Goal: Task Accomplishment & Management: Manage account settings

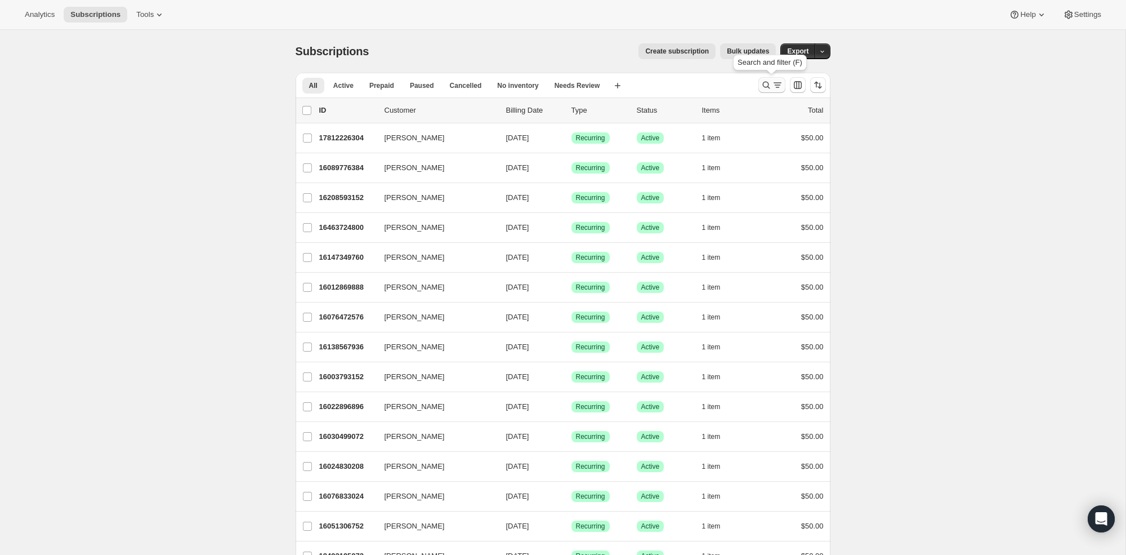
click at [766, 81] on icon "Search and filter results" at bounding box center [766, 84] width 11 height 11
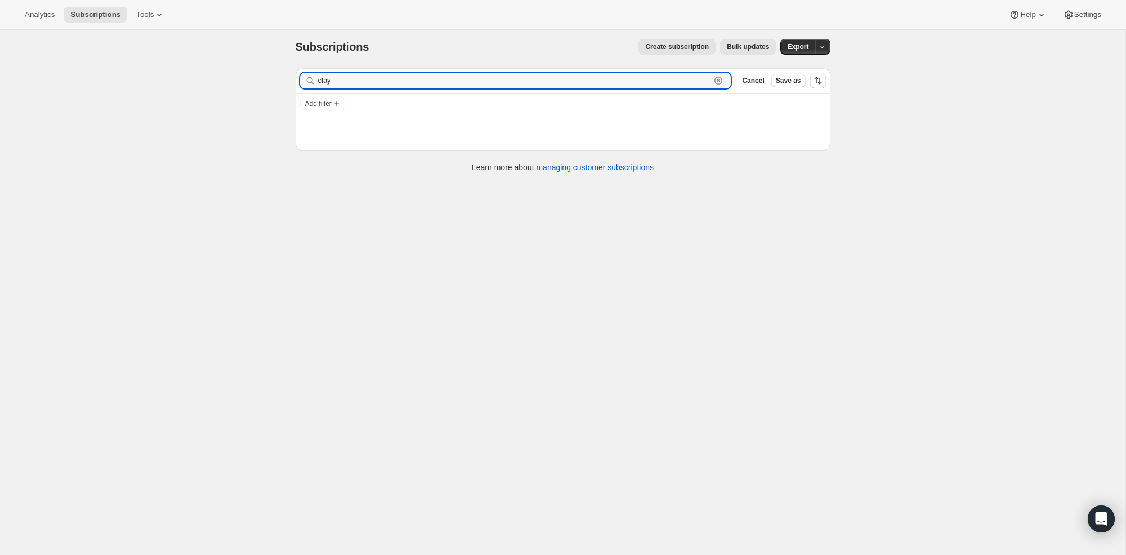
scroll to position [8, 0]
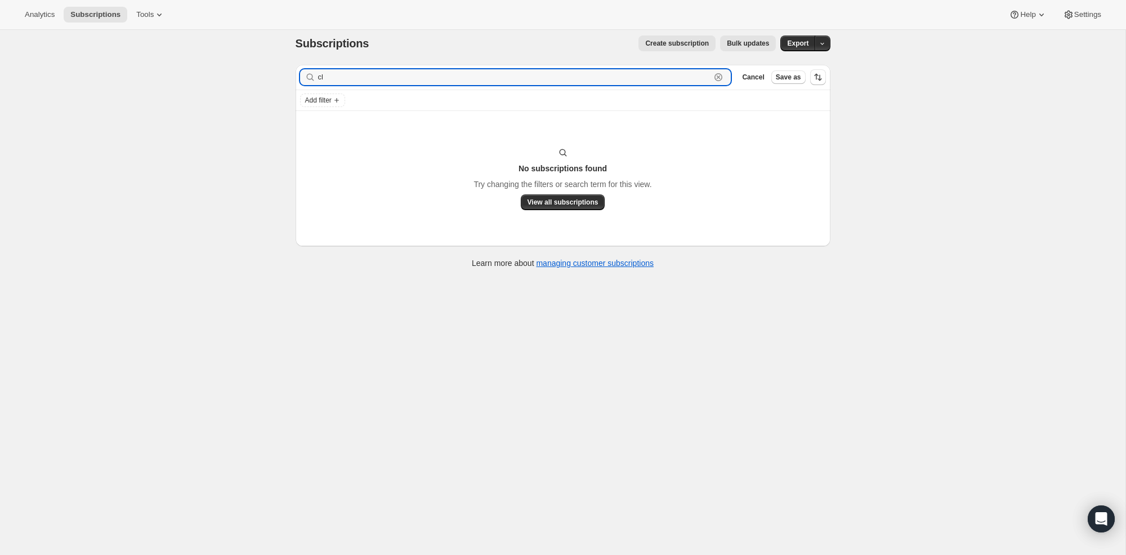
type input "c"
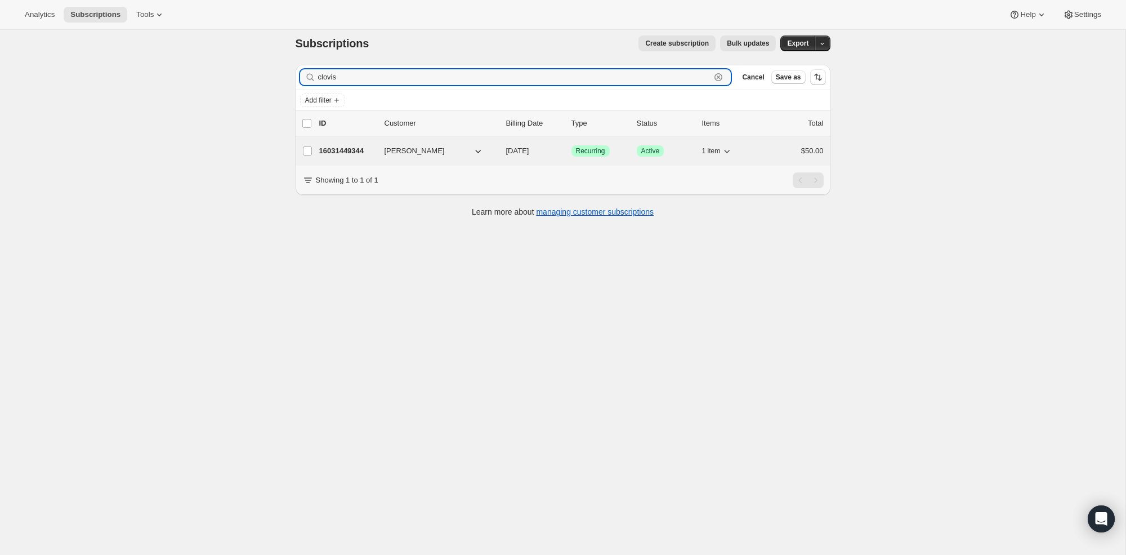
type input "clovis"
click at [352, 153] on p "16031449344" at bounding box center [347, 150] width 56 height 11
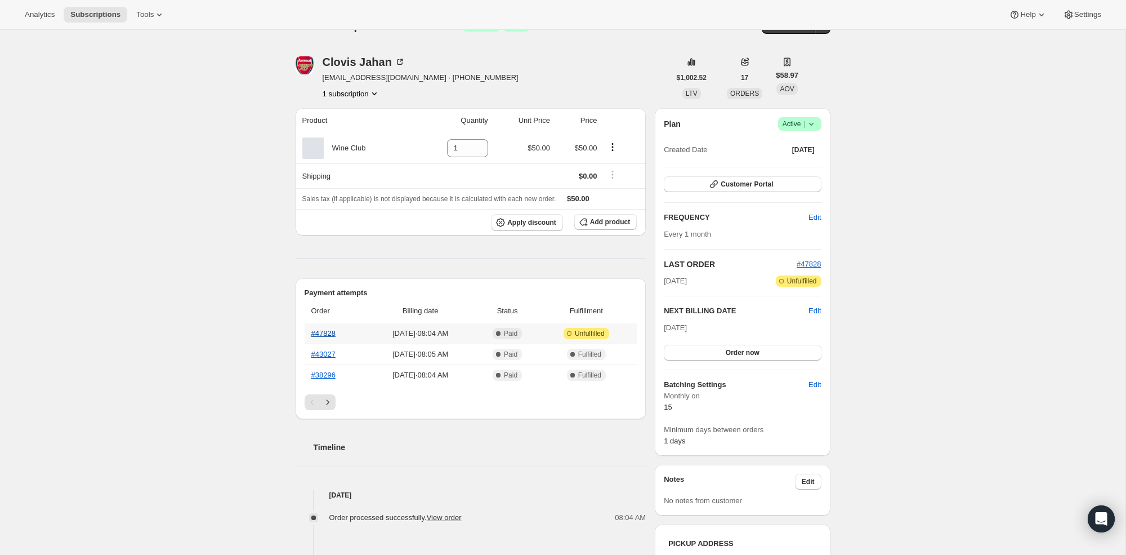
scroll to position [25, 0]
click at [328, 331] on link "#47828" at bounding box center [323, 333] width 24 height 8
